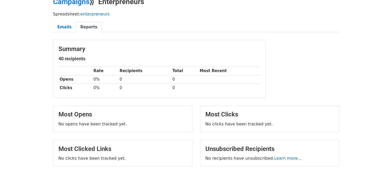
scroll to position [27, 0]
click at [65, 24] on link "Emails" at bounding box center [64, 27] width 23 height 11
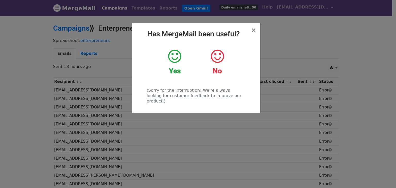
click at [220, 62] on icon at bounding box center [217, 56] width 13 height 15
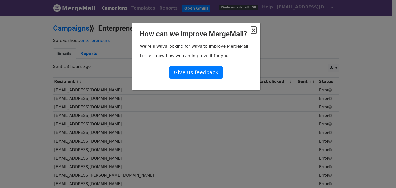
click at [254, 32] on span "×" at bounding box center [253, 30] width 5 height 7
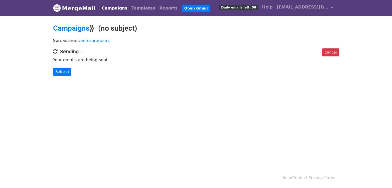
click at [248, 21] on body "MergeMail Campaigns Templates Reports Open Gmail Daily emails left: 50 Help fja…" at bounding box center [196, 48] width 392 height 96
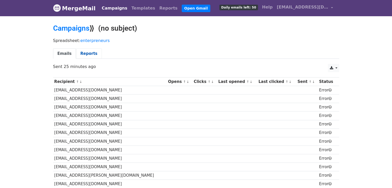
click at [81, 54] on link "Reports" at bounding box center [89, 53] width 26 height 11
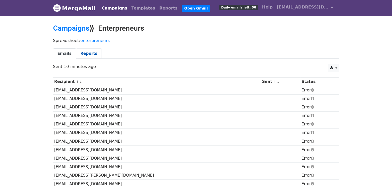
click at [86, 55] on link "Reports" at bounding box center [89, 53] width 26 height 11
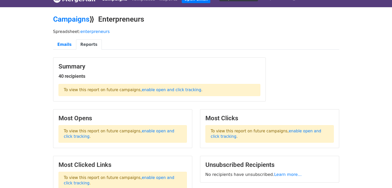
scroll to position [9, 0]
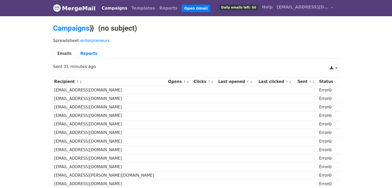
click at [61, 50] on link "Emails" at bounding box center [64, 53] width 23 height 11
click at [337, 67] on link at bounding box center [333, 68] width 11 height 8
click at [265, 52] on ul "Emails Reports" at bounding box center [196, 53] width 286 height 11
click at [143, 7] on link "Templates" at bounding box center [143, 8] width 28 height 10
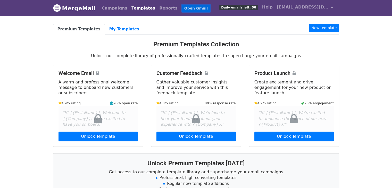
click at [182, 7] on link "Open Gmail" at bounding box center [196, 8] width 29 height 7
